Goal: Information Seeking & Learning: Find specific fact

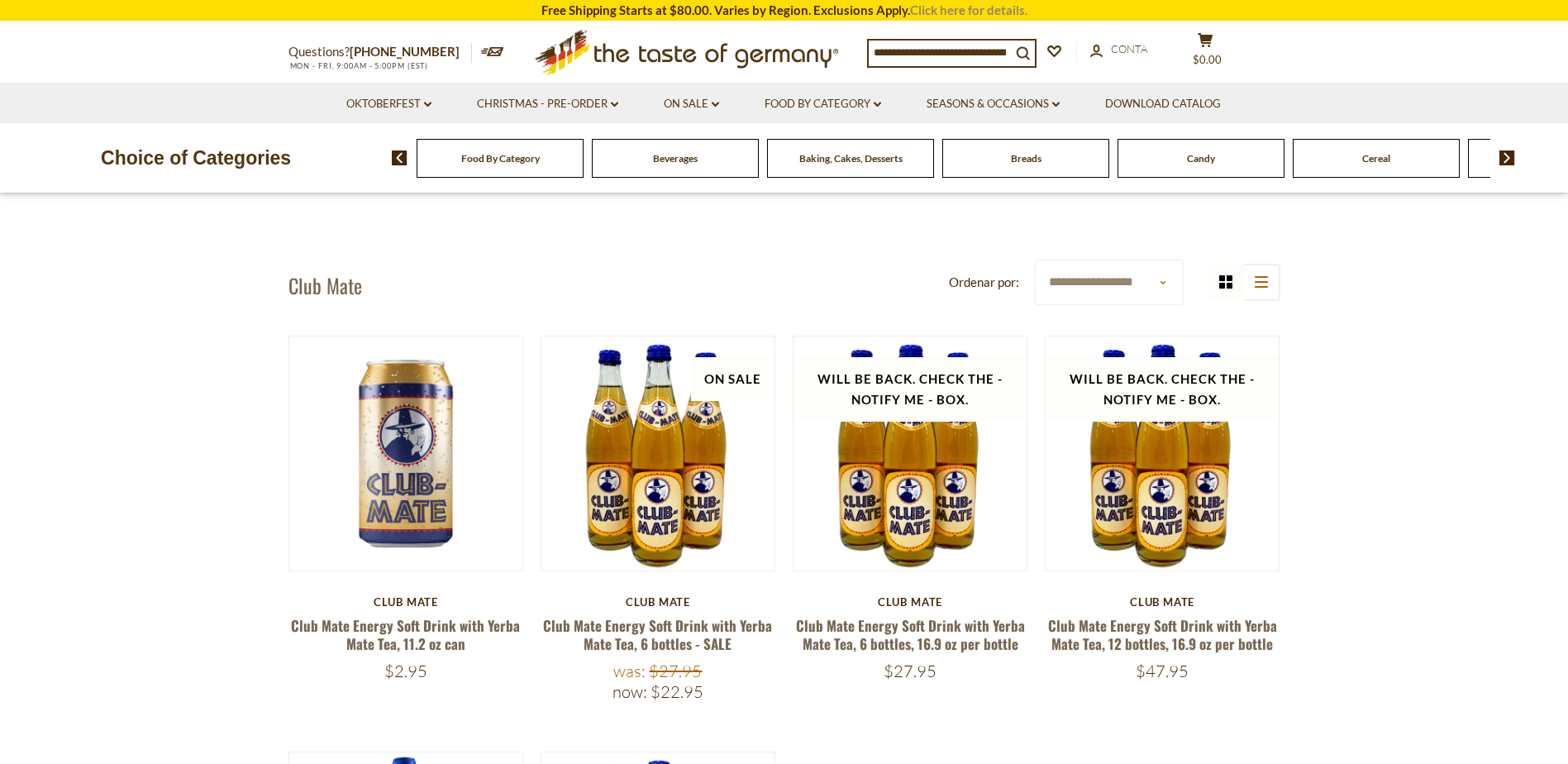
click at [949, 13] on link "Click here for details." at bounding box center [968, 10] width 117 height 15
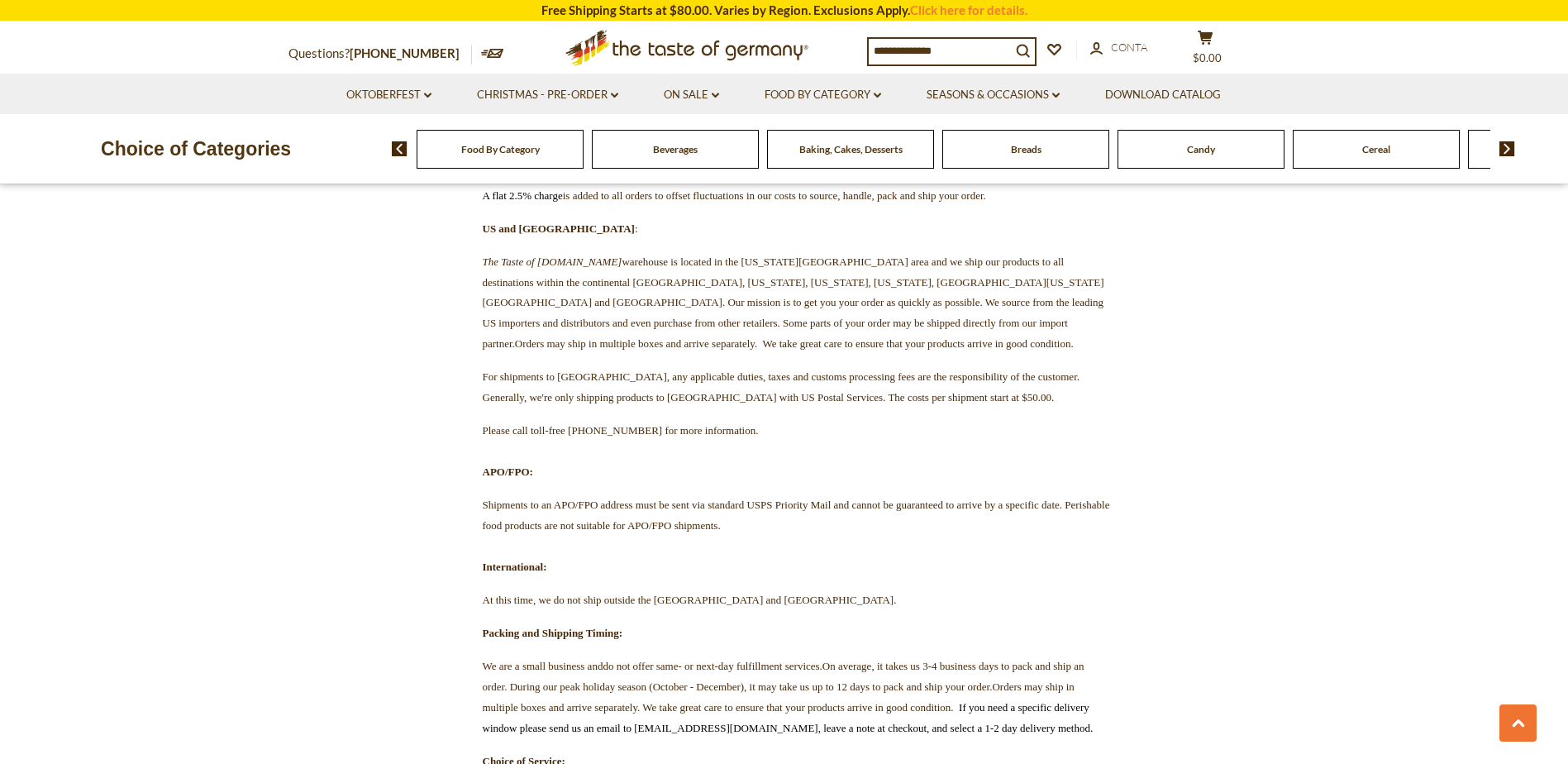
scroll to position [1487, 0]
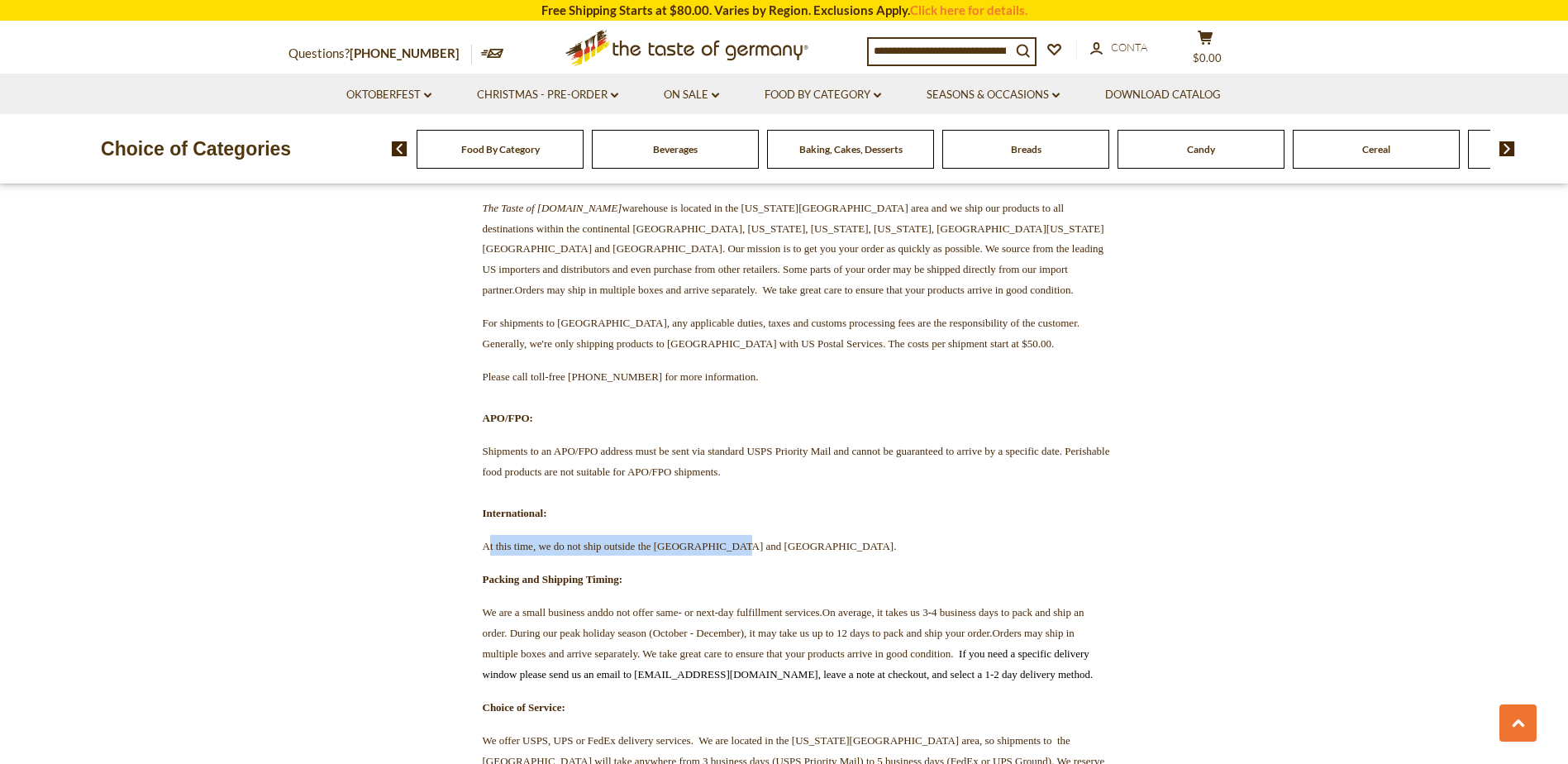
drag, startPoint x: 488, startPoint y: 380, endPoint x: 830, endPoint y: 361, distance: 342.5
drag, startPoint x: 830, startPoint y: 361, endPoint x: 713, endPoint y: 384, distance: 119.2
click at [713, 540] on span "At this time, we do not ship outside the [GEOGRAPHIC_DATA] and [GEOGRAPHIC_DATA…" at bounding box center [689, 546] width 414 height 12
drag, startPoint x: 694, startPoint y: 380, endPoint x: 854, endPoint y: 389, distance: 160.3
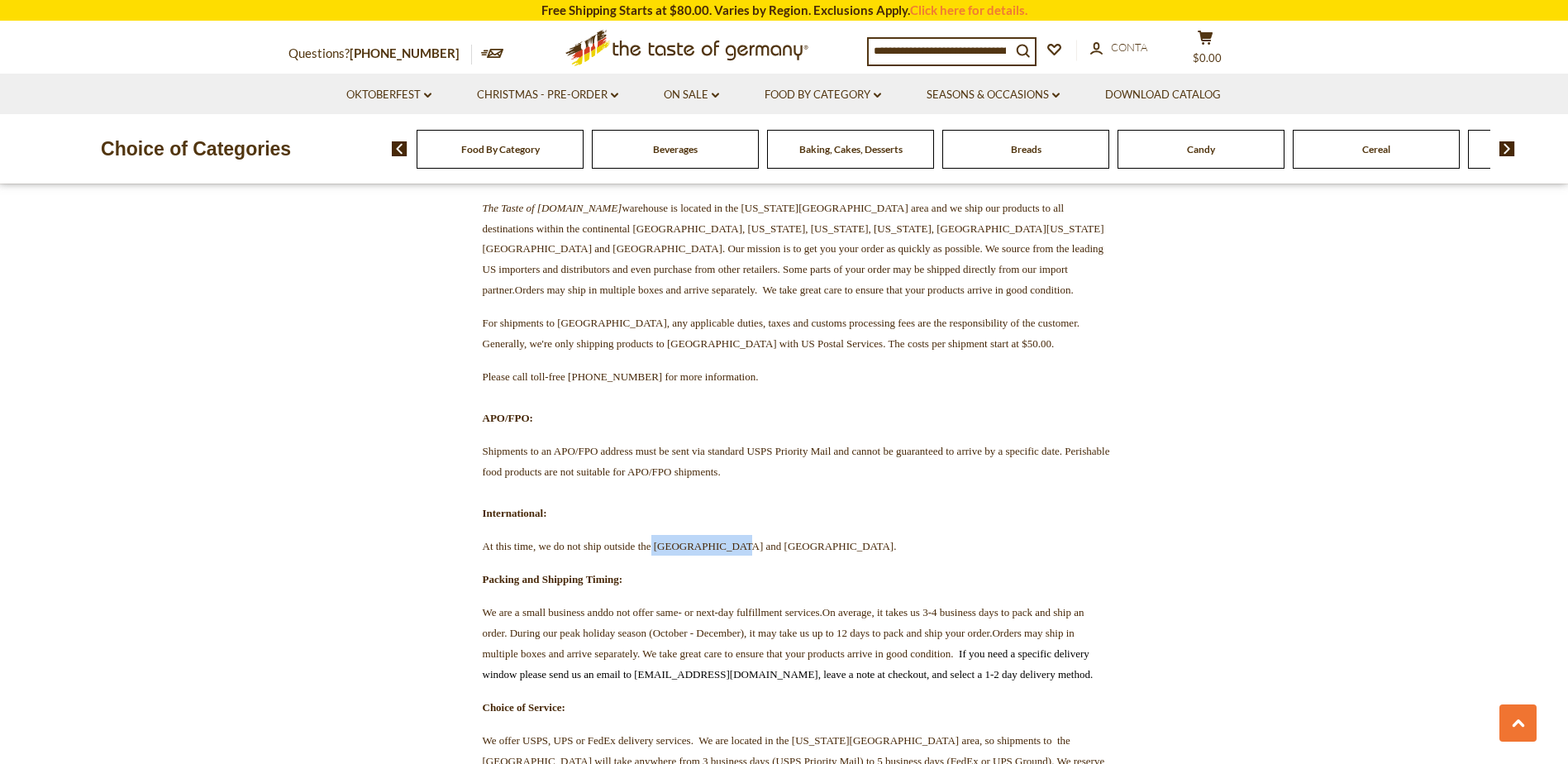
click at [854, 535] on p "At this time, we do not ship outside the [GEOGRAPHIC_DATA] and [GEOGRAPHIC_DATA…" at bounding box center [784, 545] width 653 height 21
drag, startPoint x: 854, startPoint y: 389, endPoint x: 807, endPoint y: 381, distance: 47.7
click at [663, 535] on p "At this time, we do not ship outside the [GEOGRAPHIC_DATA] and [GEOGRAPHIC_DATA…" at bounding box center [784, 545] width 653 height 21
